Goal: Book appointment/travel/reservation

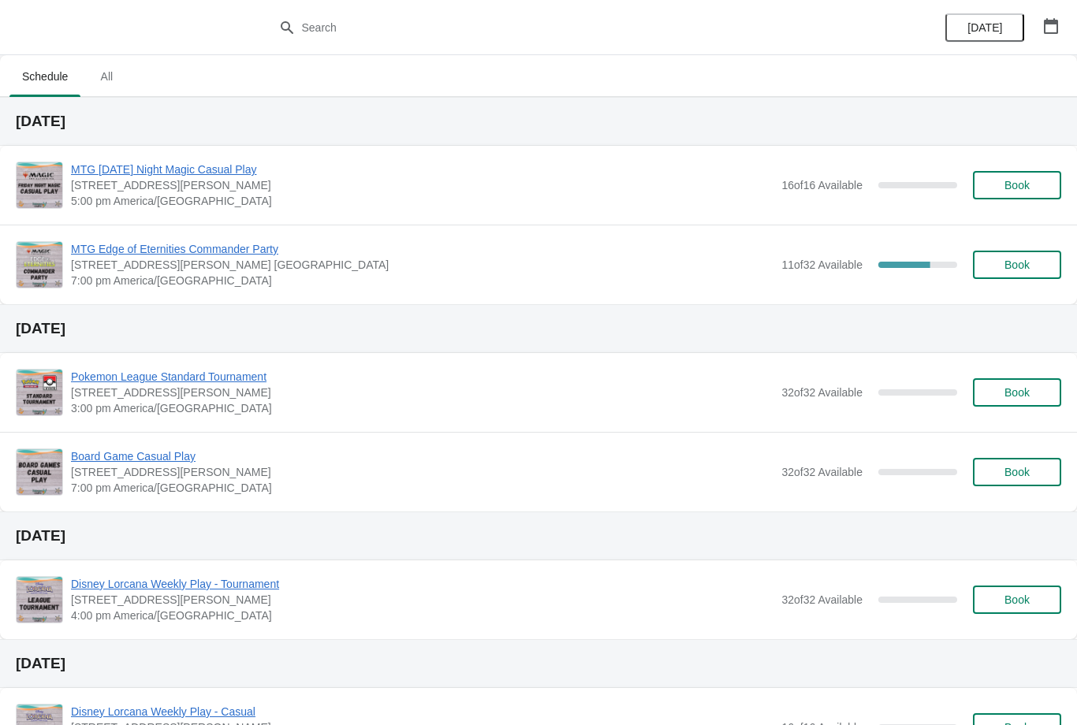
click at [1041, 263] on span "Book" at bounding box center [1017, 265] width 60 height 13
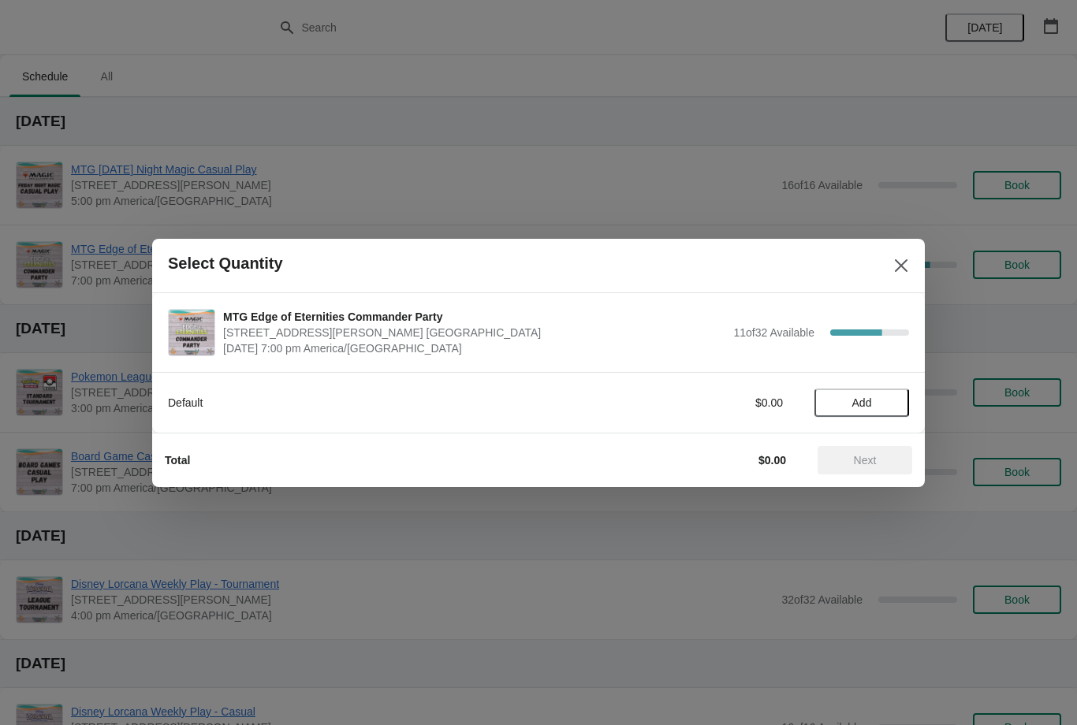
click at [886, 395] on button "Add" at bounding box center [862, 403] width 95 height 28
click at [886, 461] on span "Next" at bounding box center [864, 460] width 69 height 13
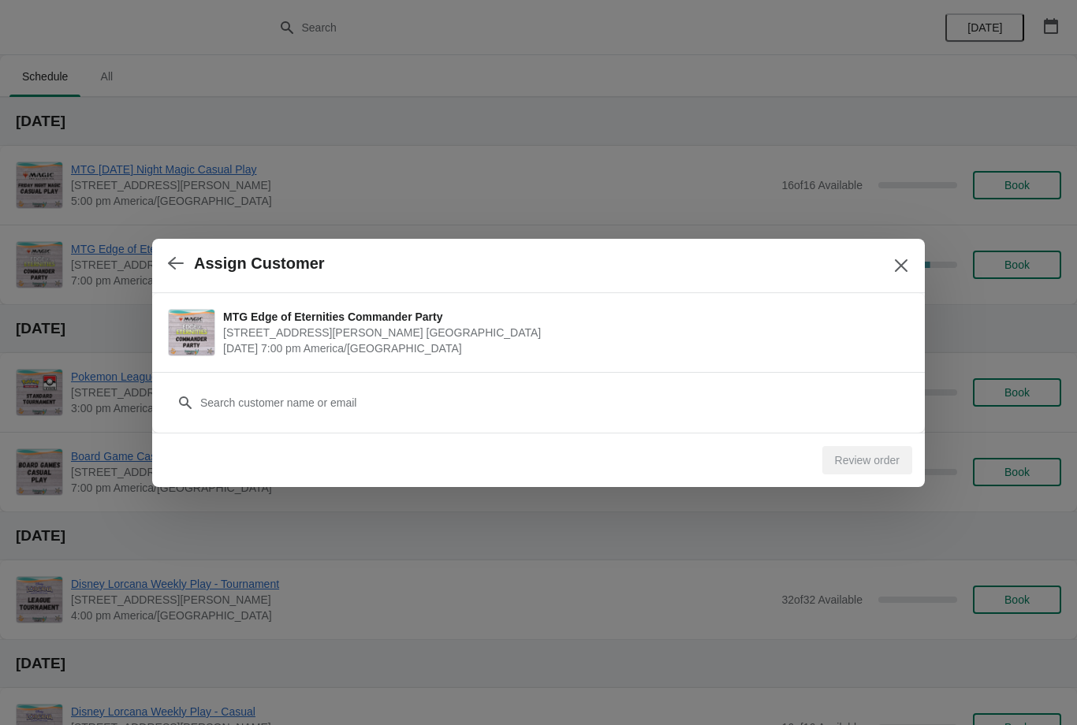
click at [200, 263] on h2 "Assign Customer" at bounding box center [259, 264] width 131 height 18
click at [175, 260] on icon "button" at bounding box center [176, 263] width 16 height 16
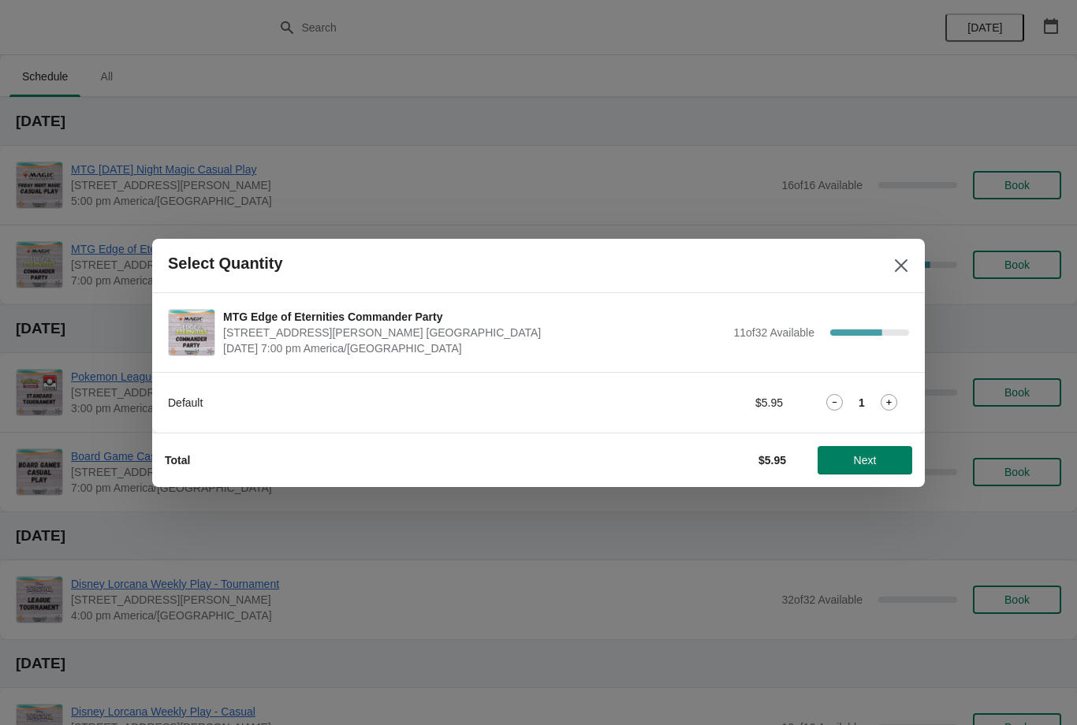
click at [874, 404] on div "1" at bounding box center [862, 402] width 95 height 17
click at [896, 401] on icon at bounding box center [889, 402] width 17 height 17
click at [891, 456] on span "Next" at bounding box center [864, 460] width 69 height 13
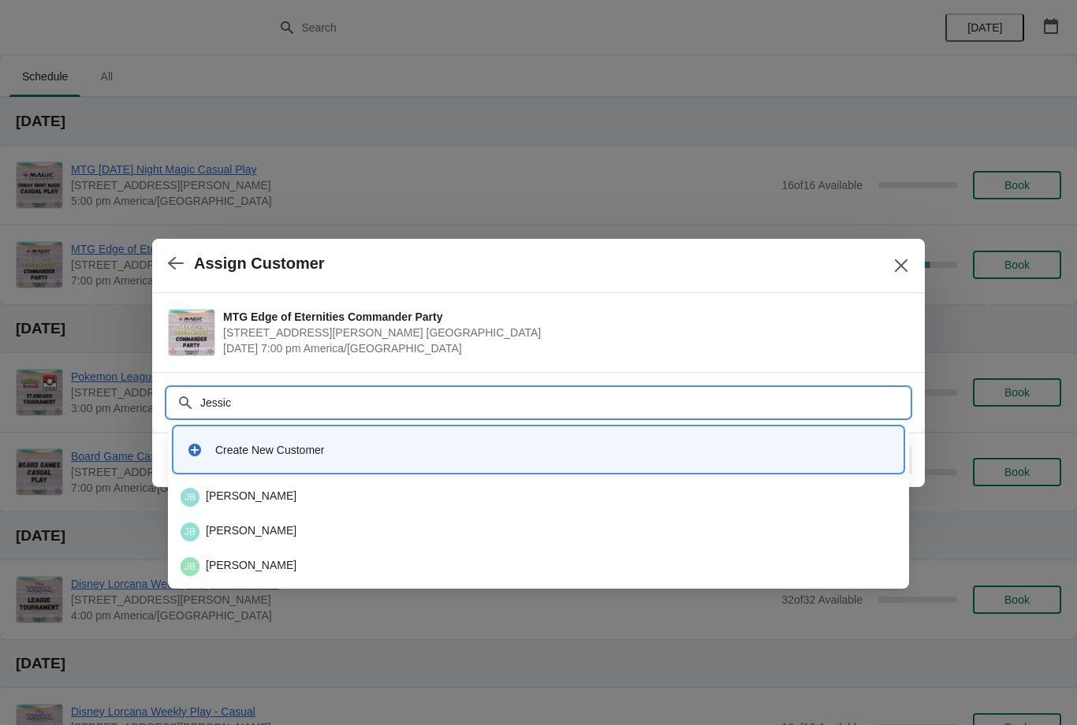
type input "[PERSON_NAME]"
click at [461, 492] on div "JB [PERSON_NAME]" at bounding box center [539, 497] width 716 height 19
